Goal: Task Accomplishment & Management: Complete application form

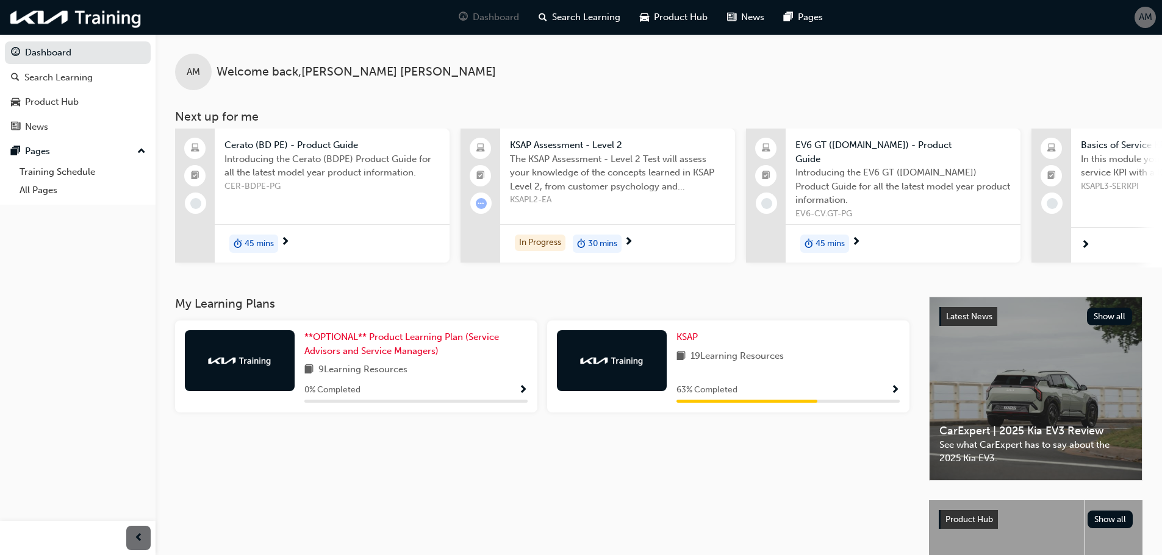
click at [599, 202] on span "KSAPL2-EA" at bounding box center [617, 200] width 215 height 14
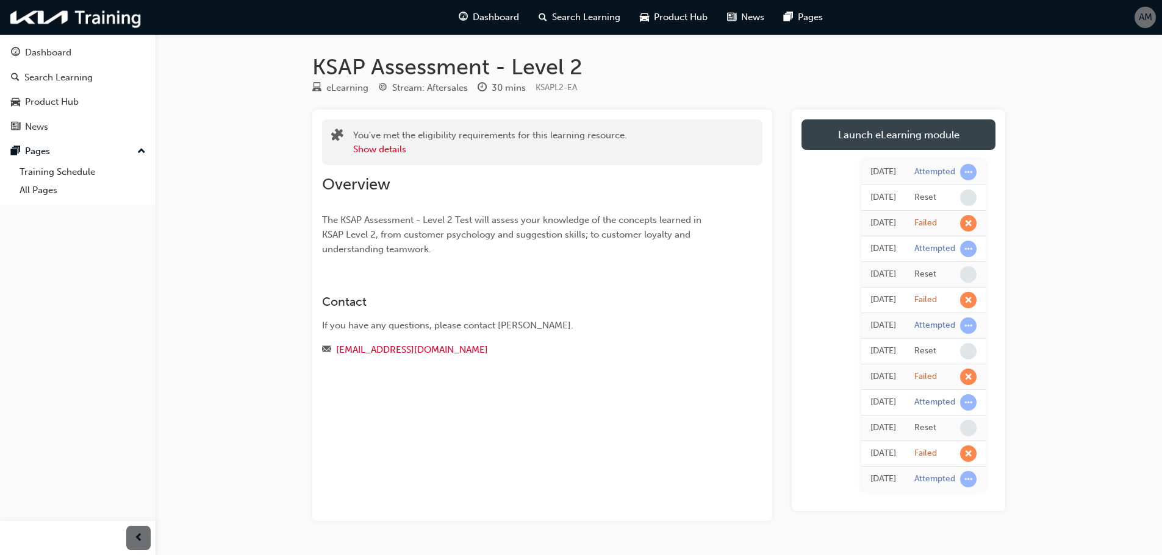
click at [878, 135] on link "Launch eLearning module" at bounding box center [898, 135] width 194 height 30
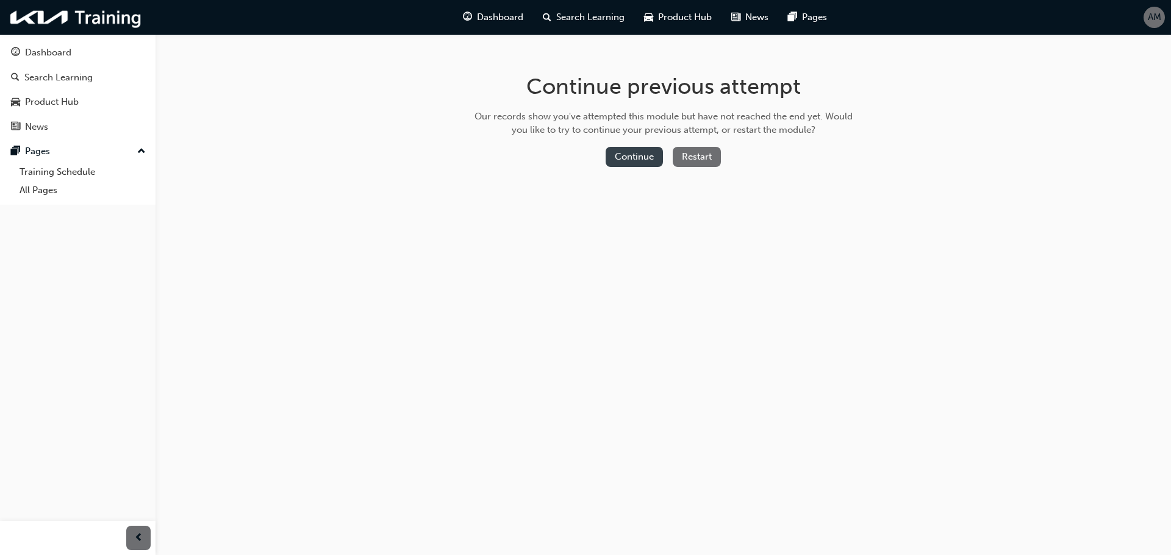
click at [645, 155] on button "Continue" at bounding box center [633, 157] width 57 height 20
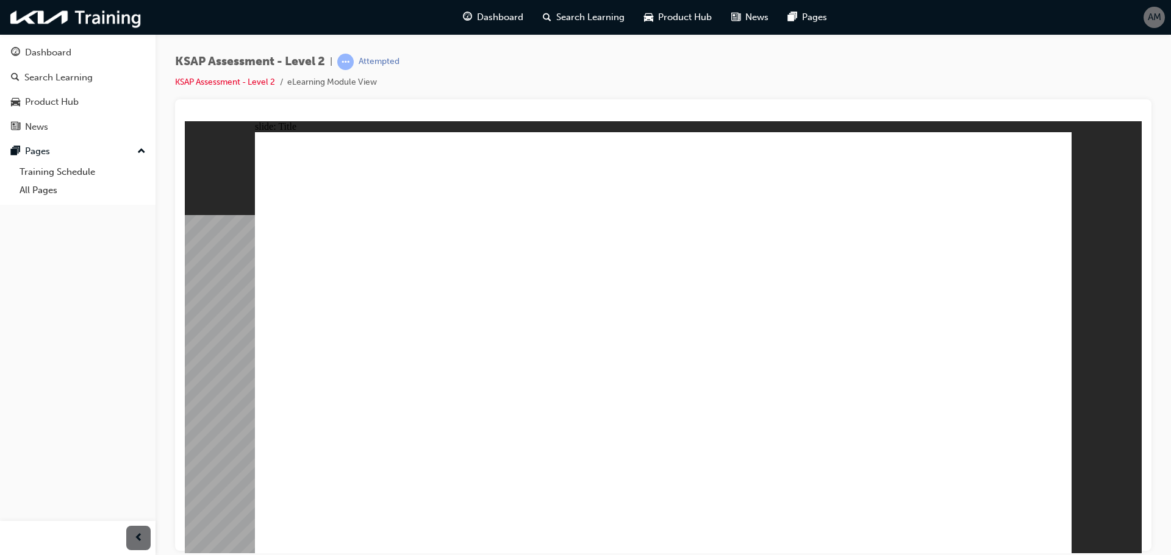
radio input "true"
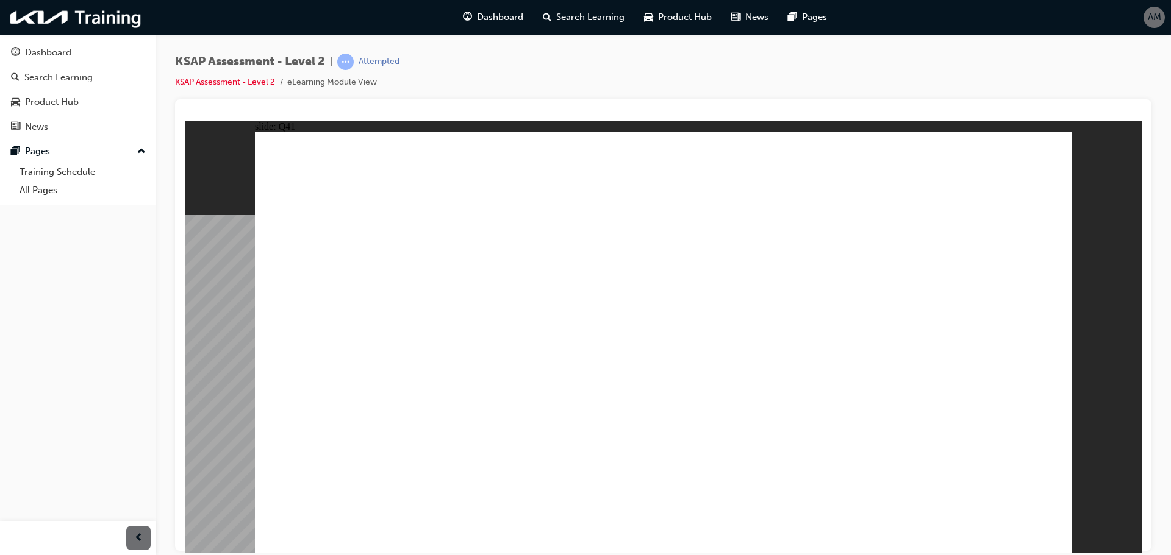
radio input "true"
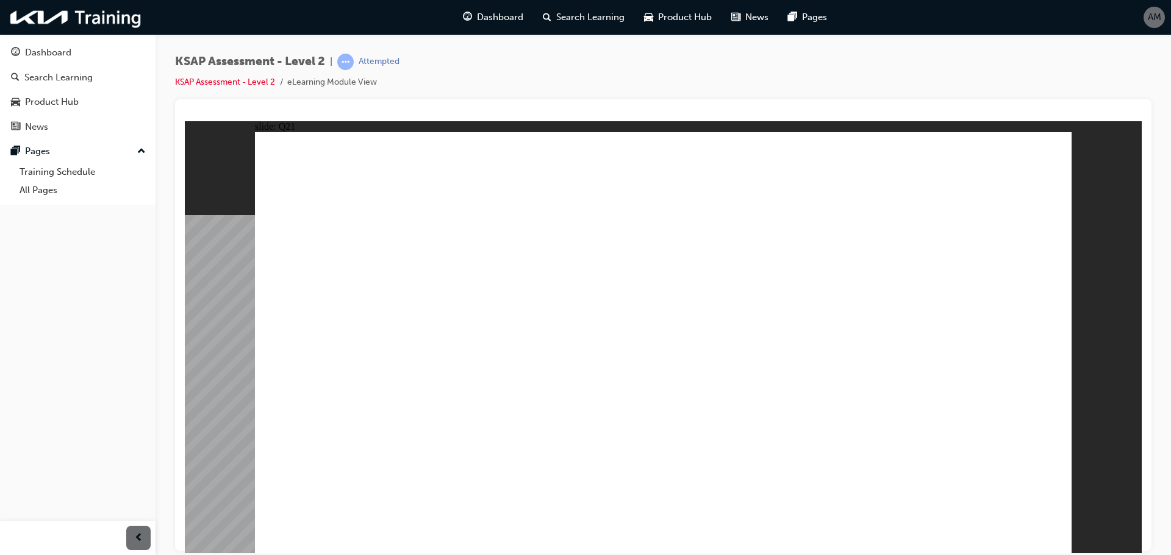
radio input "true"
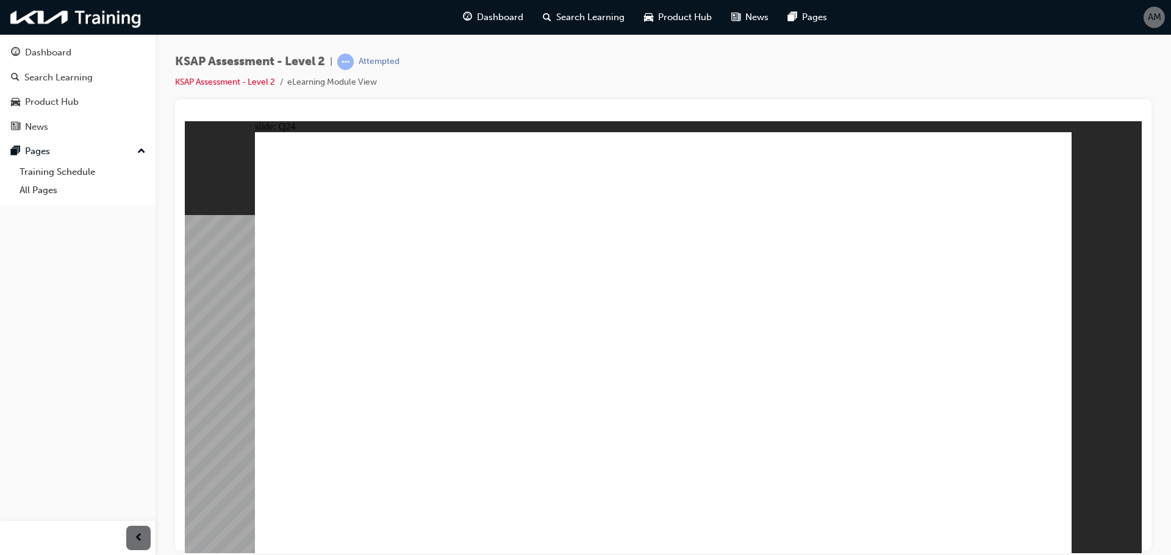
radio input "true"
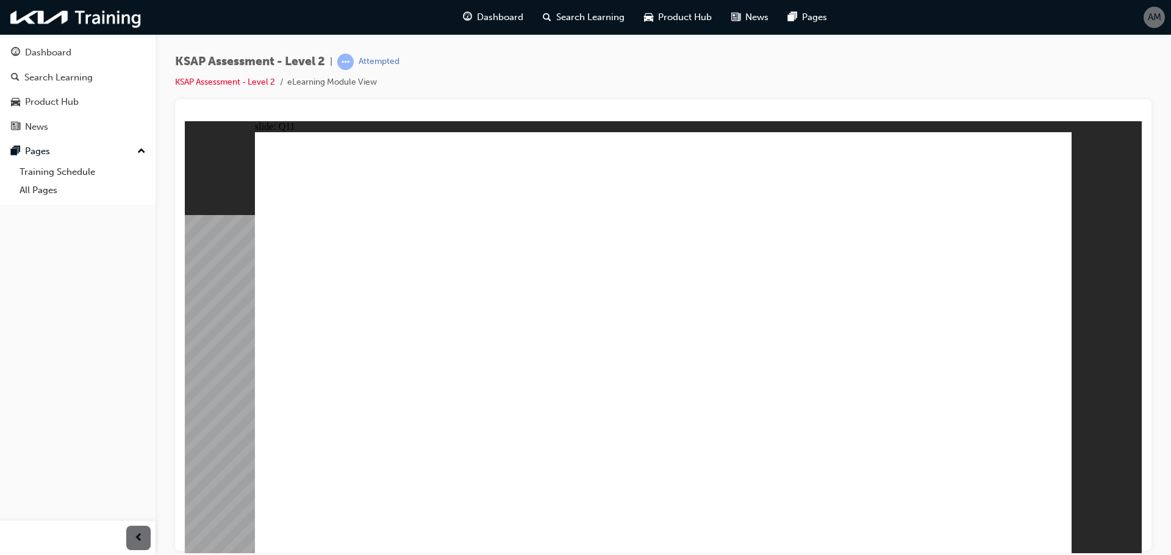
radio input "true"
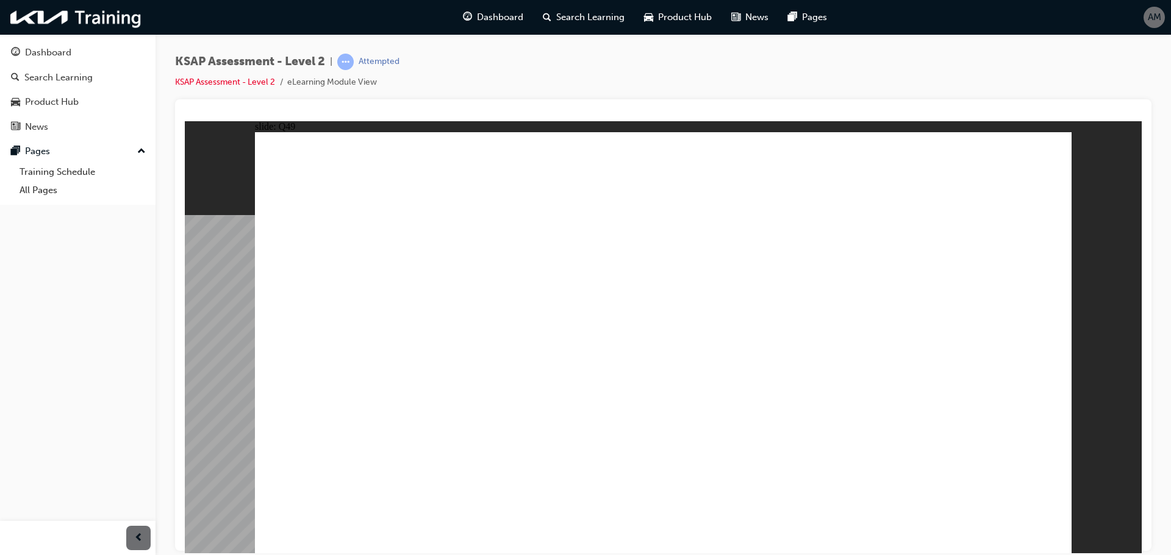
radio input "true"
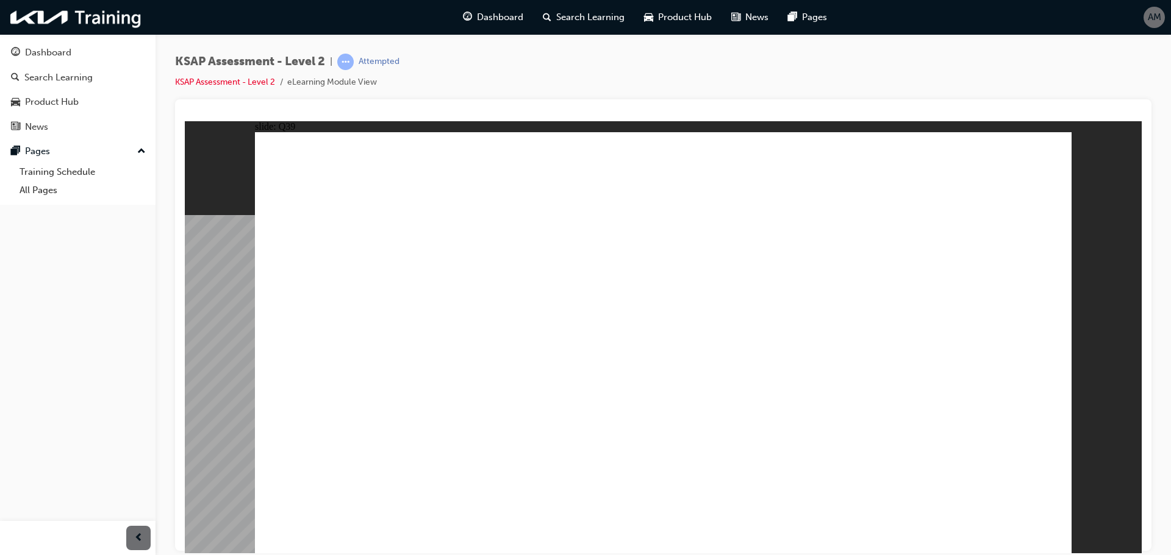
radio input "true"
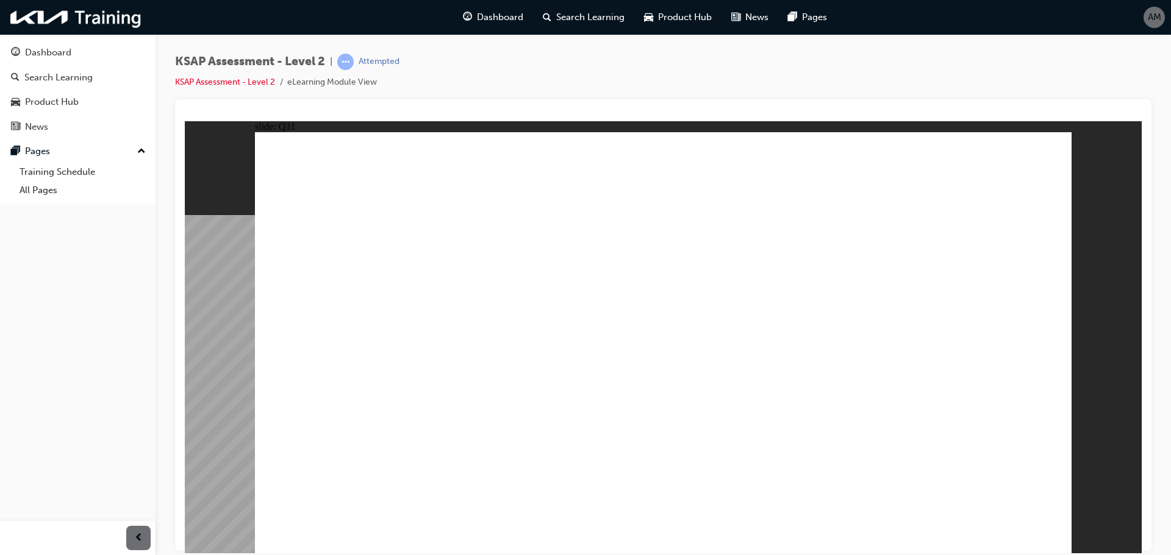
radio input "true"
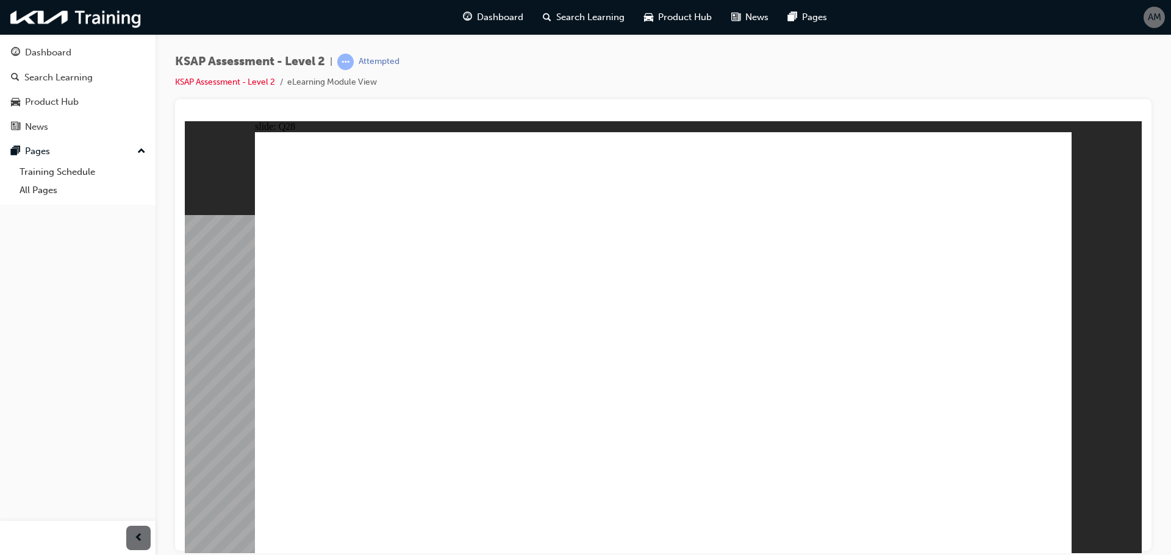
radio input "true"
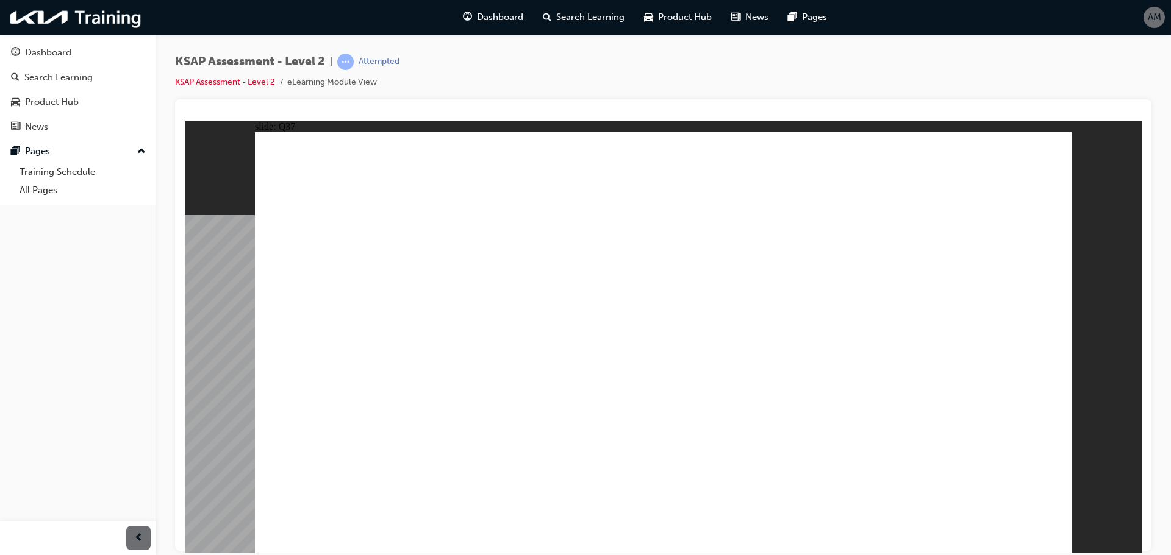
radio input "true"
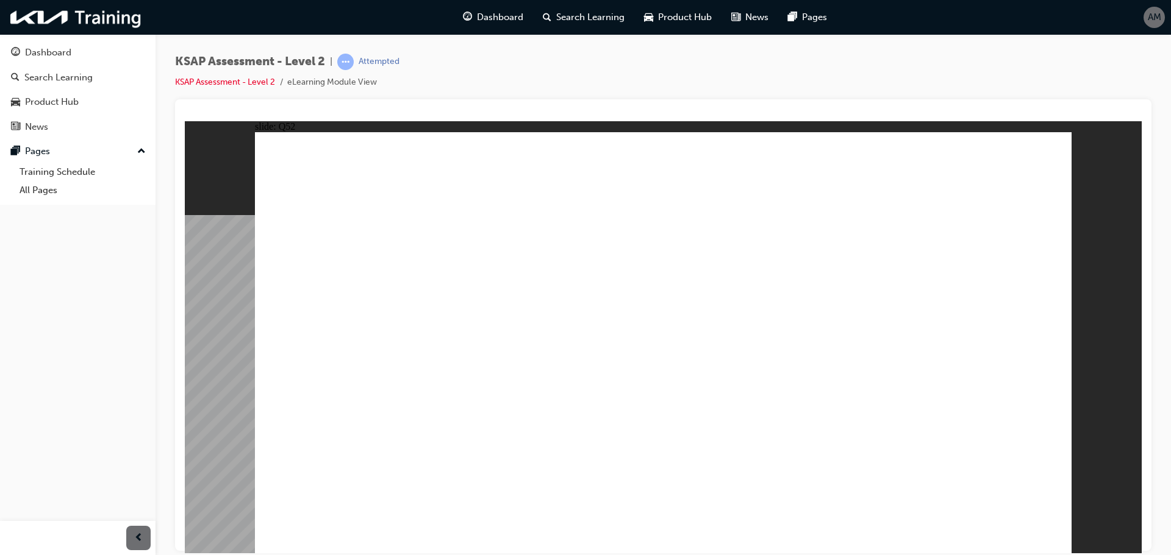
radio input "true"
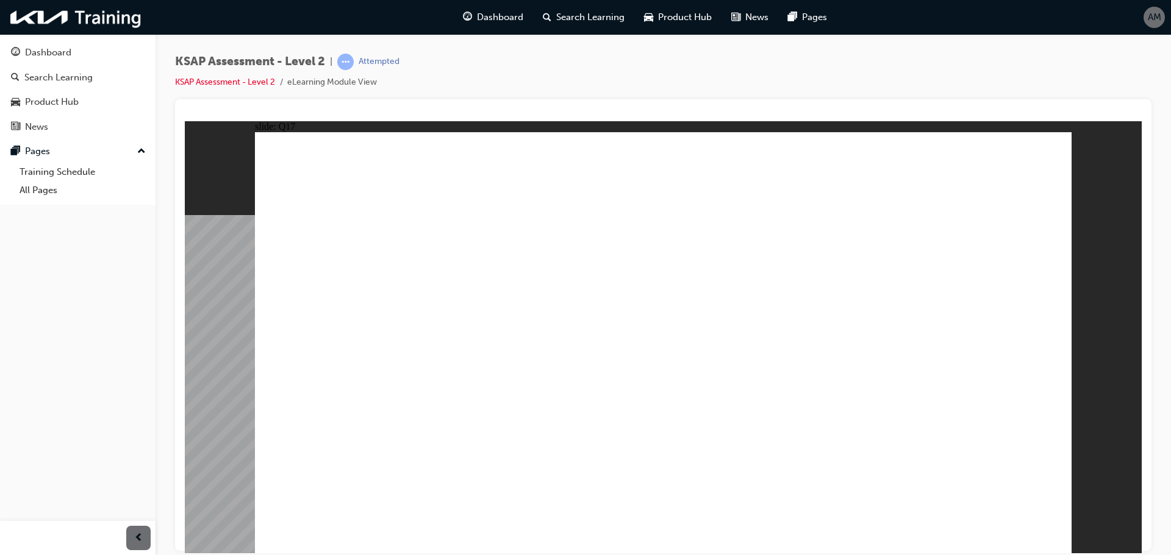
radio input "true"
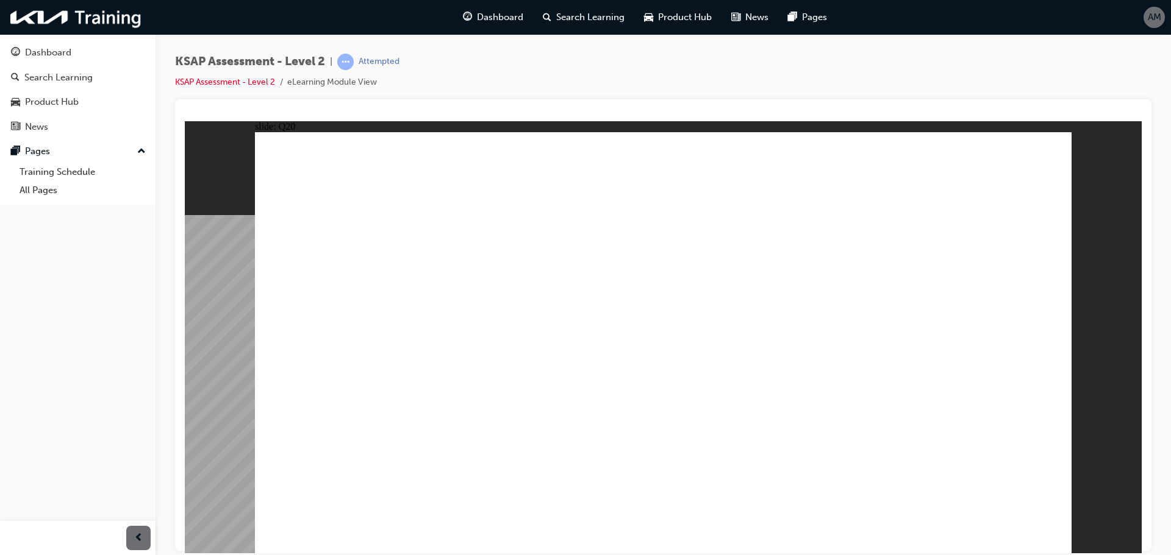
radio input "true"
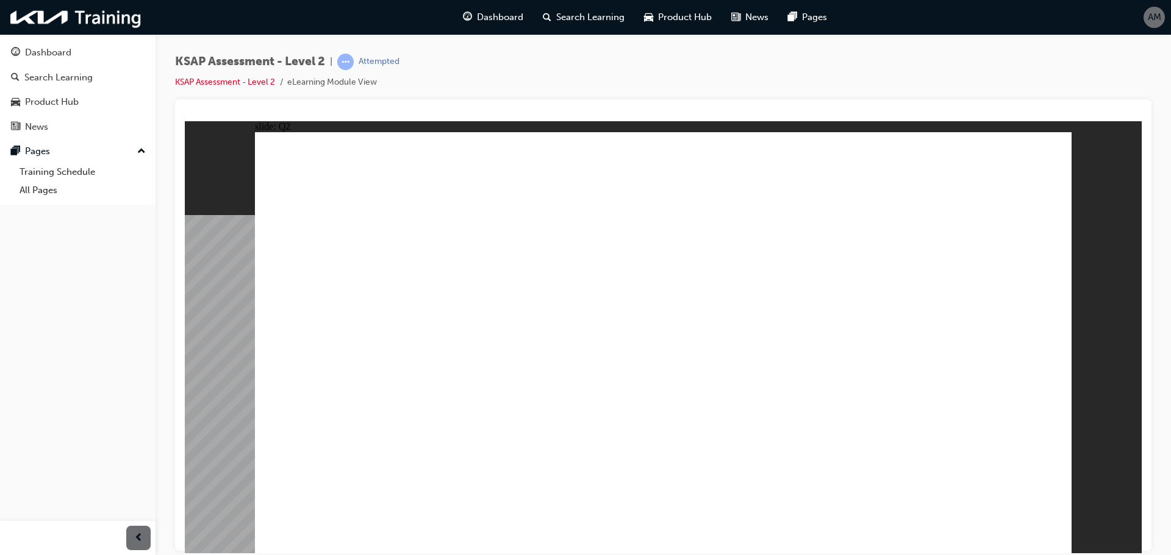
radio input "true"
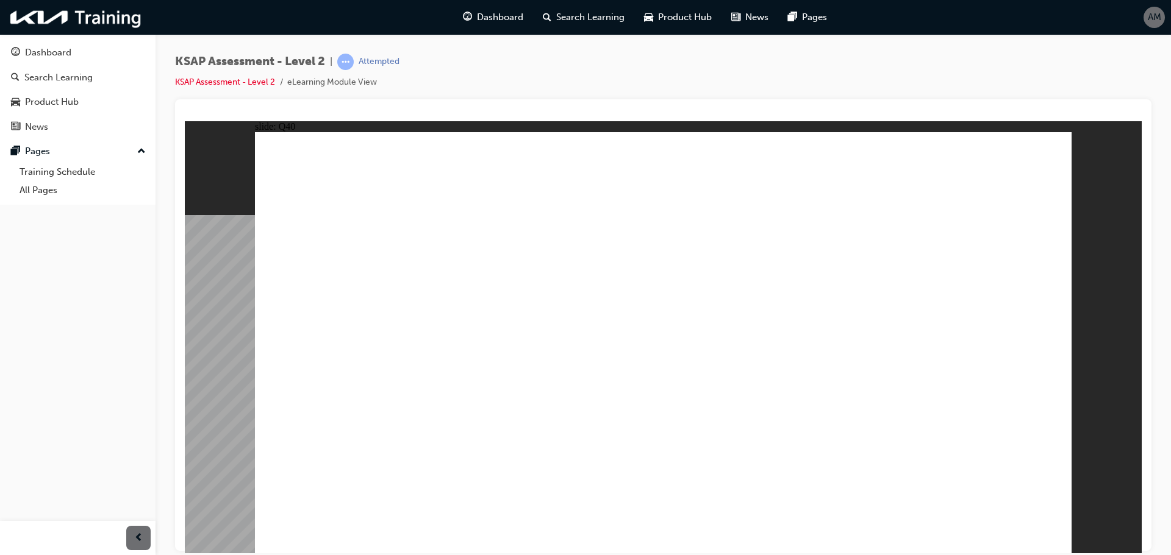
radio input "true"
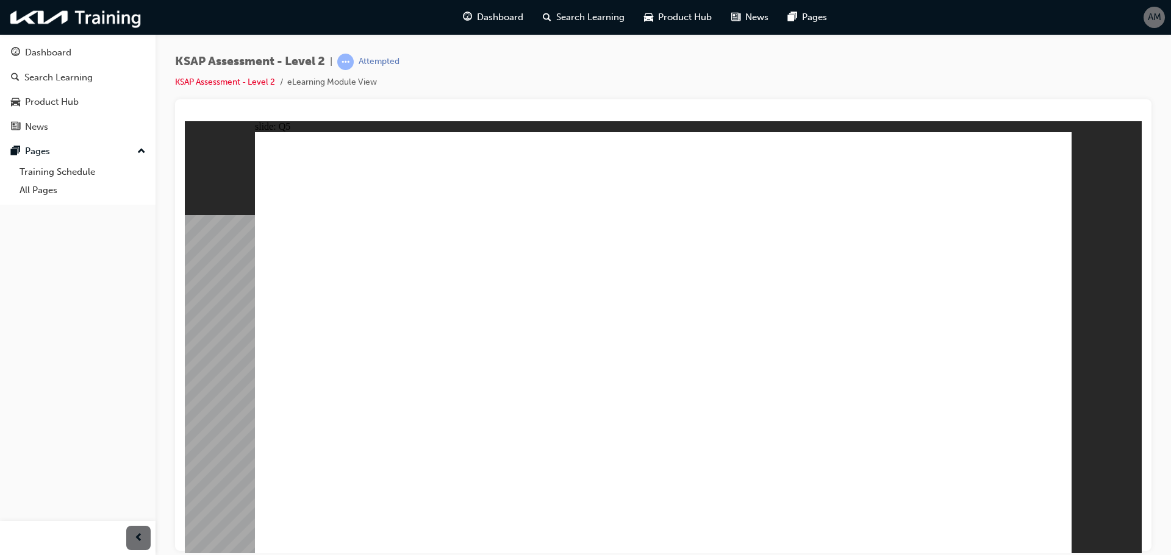
radio input "true"
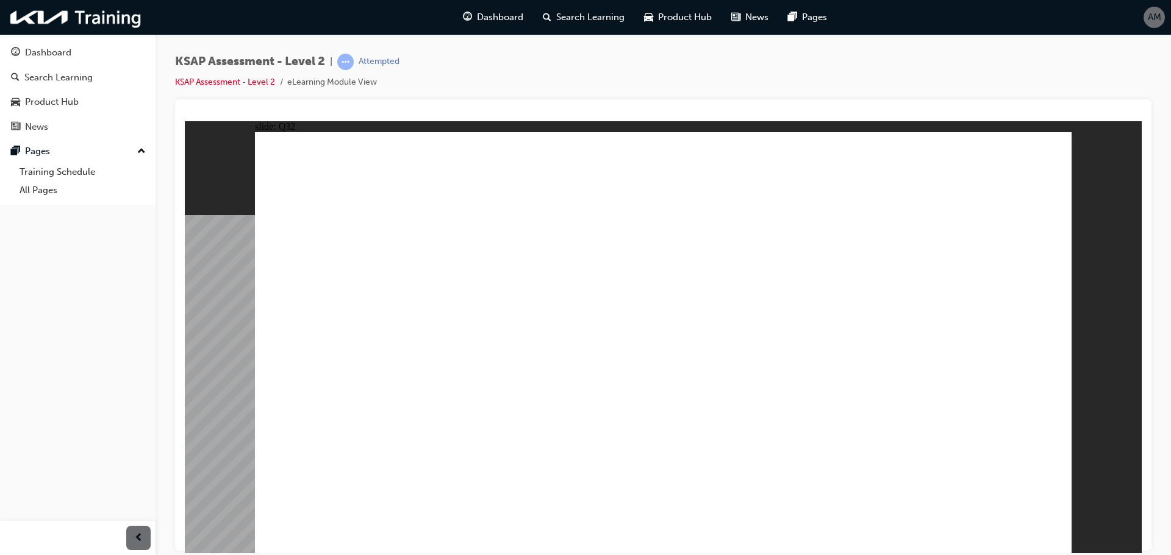
radio input "true"
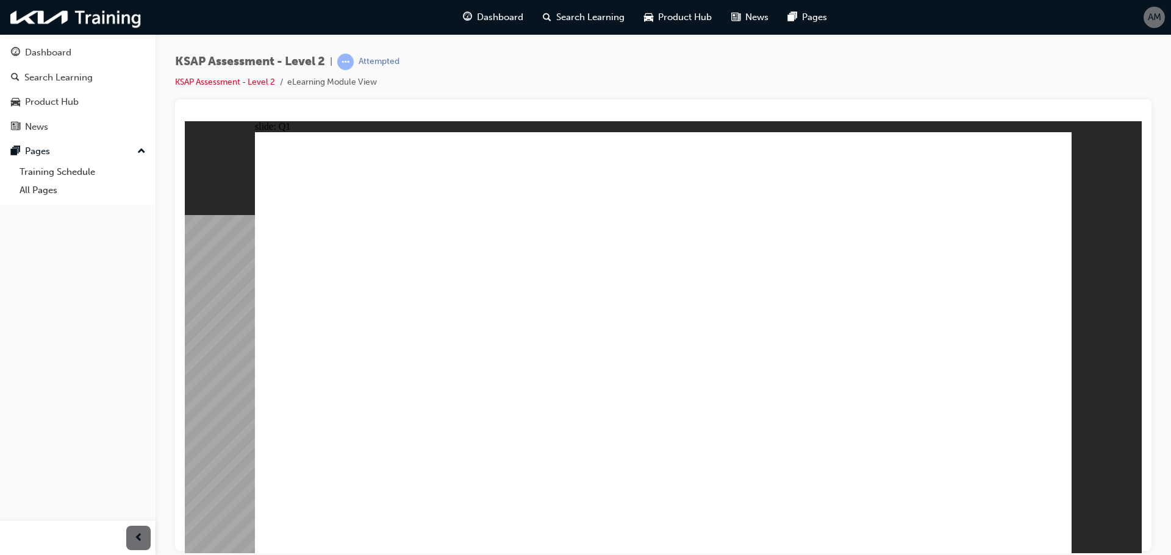
radio input "true"
drag, startPoint x: 883, startPoint y: 457, endPoint x: 931, endPoint y: 485, distance: 55.7
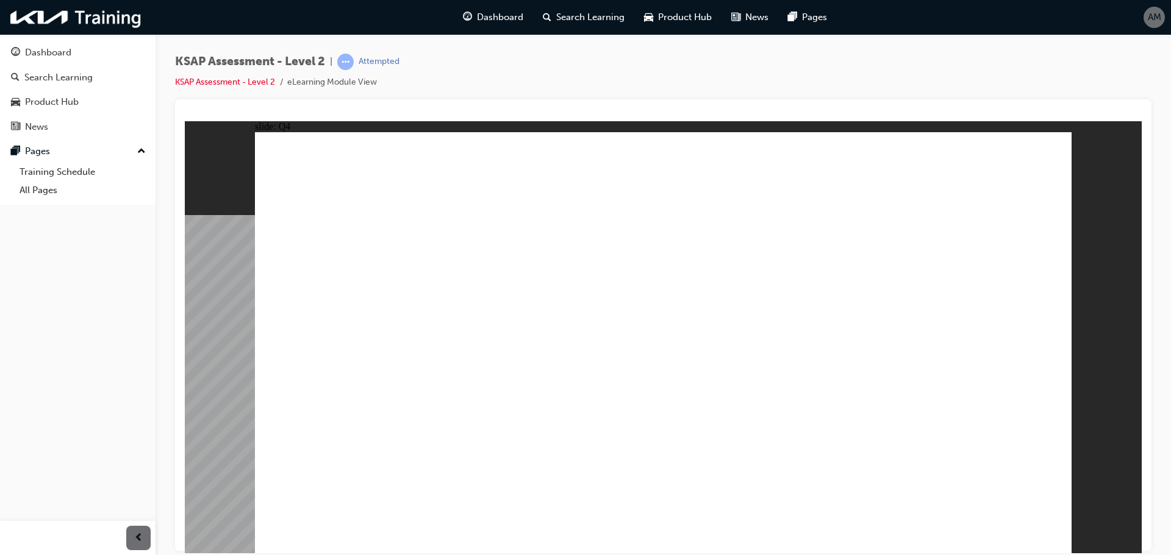
radio input "true"
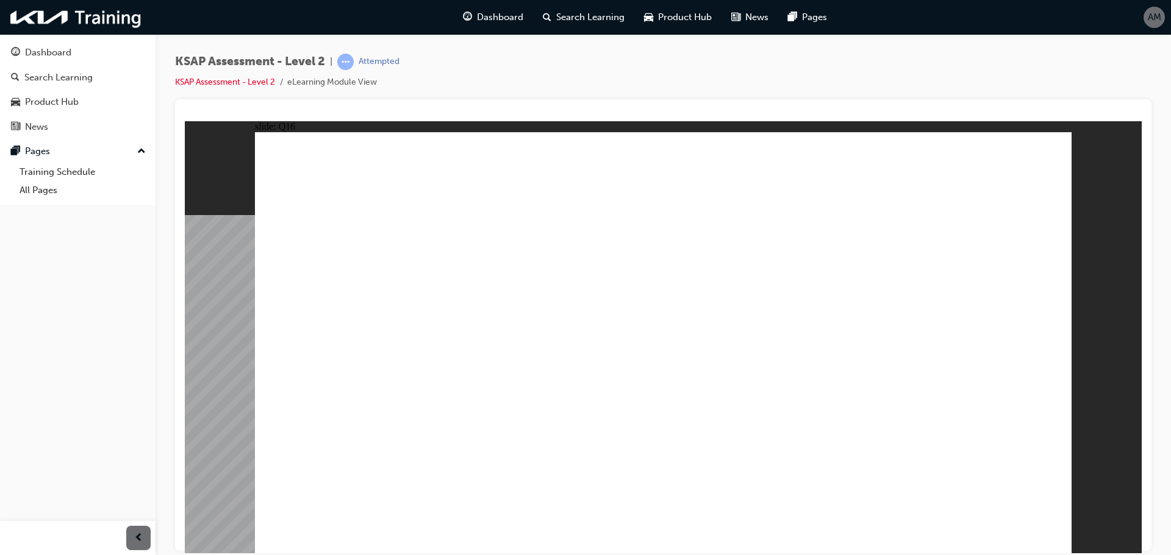
radio input "true"
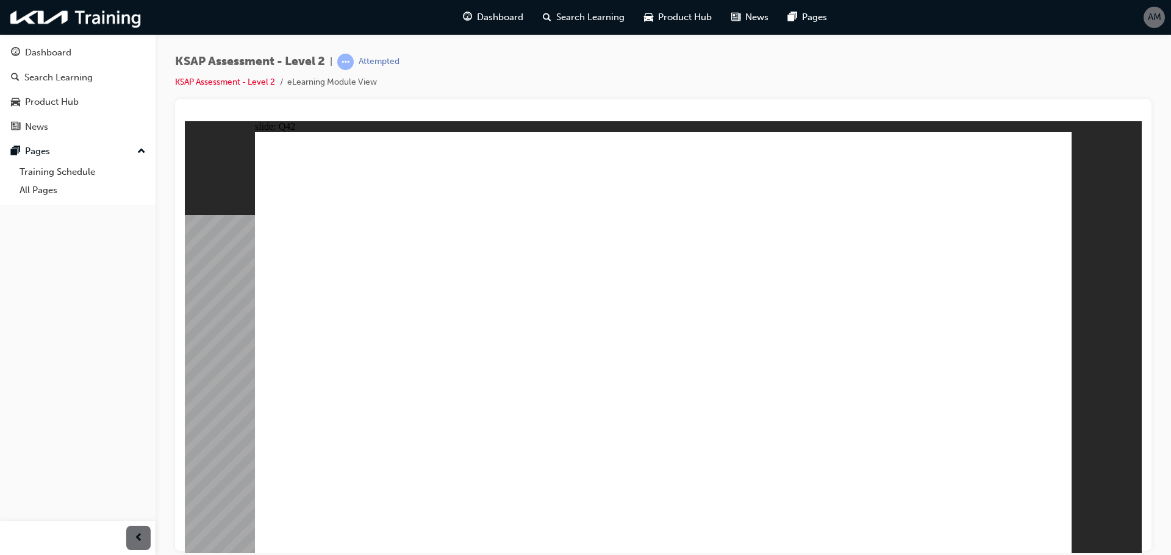
radio input "true"
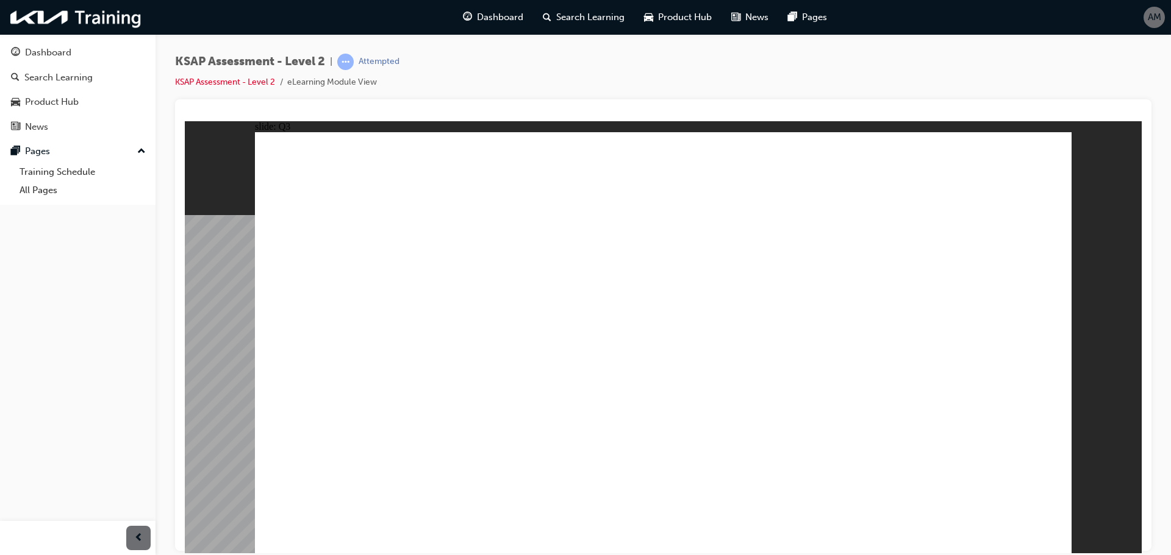
radio input "true"
